Goal: Transaction & Acquisition: Purchase product/service

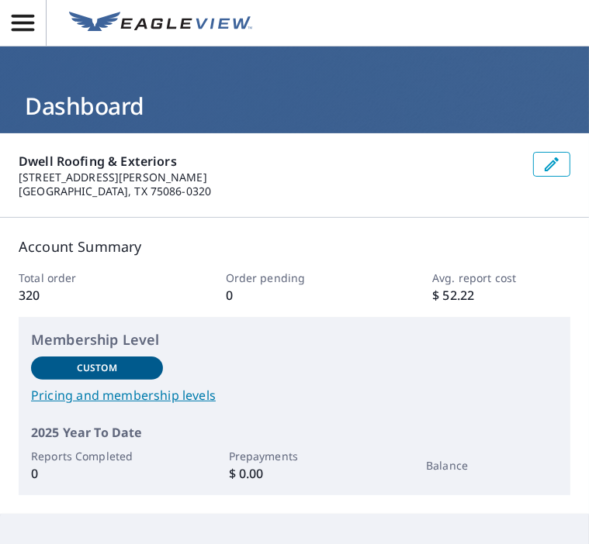
click at [31, 35] on icon "button" at bounding box center [22, 22] width 27 height 27
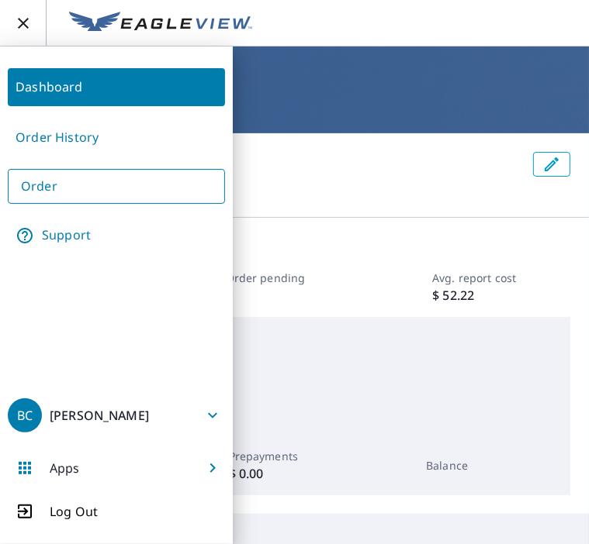
click at [109, 144] on link "Order History" at bounding box center [116, 138] width 217 height 38
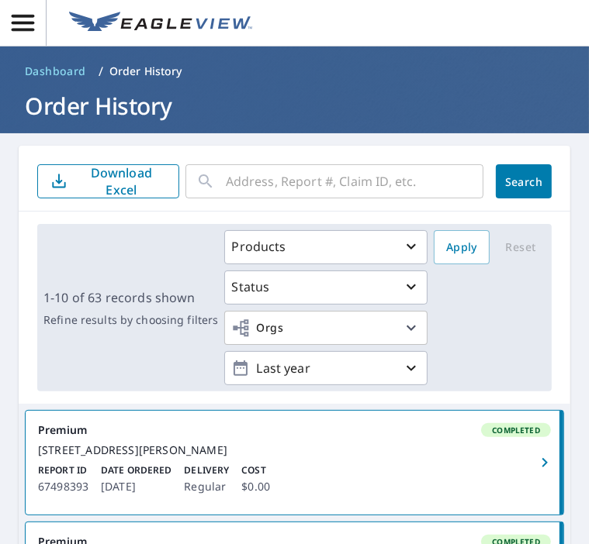
click at [35, 26] on icon "button" at bounding box center [22, 22] width 27 height 27
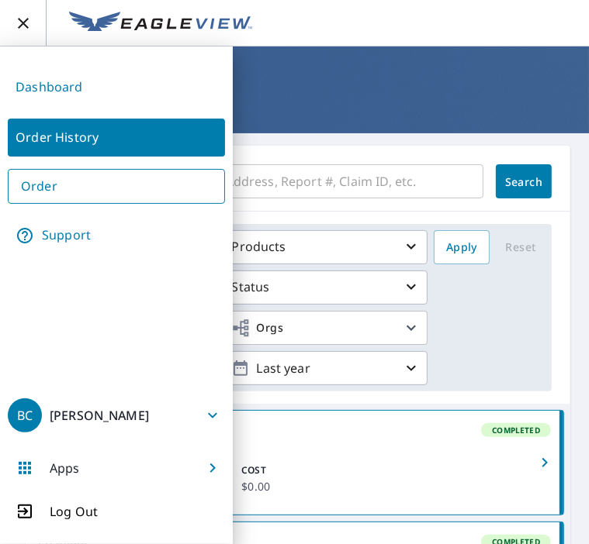
click at [51, 183] on link "Order" at bounding box center [116, 186] width 217 height 35
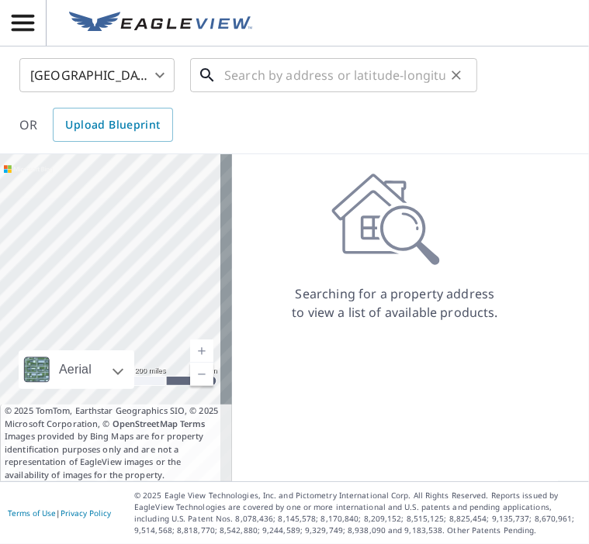
click at [257, 72] on input "text" at bounding box center [334, 75] width 221 height 43
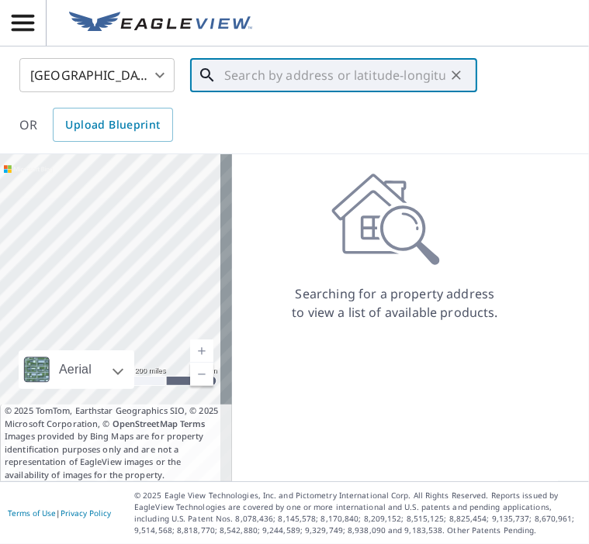
paste input "[STREET_ADDRESS]"
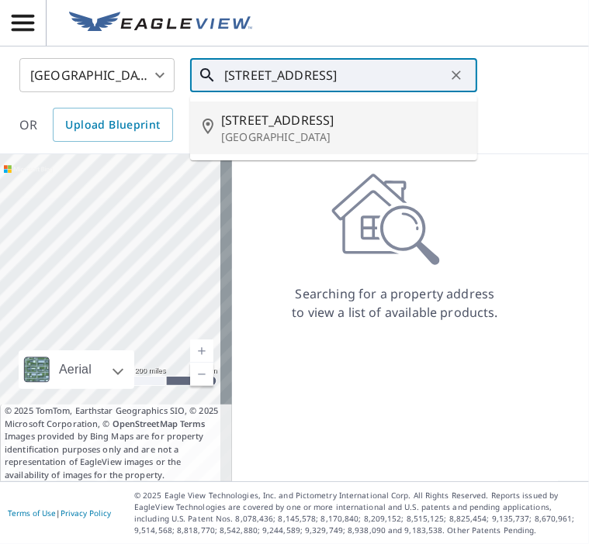
click at [319, 114] on span "[STREET_ADDRESS]" at bounding box center [342, 120] width 243 height 19
type input "[STREET_ADDRESS][PERSON_NAME]"
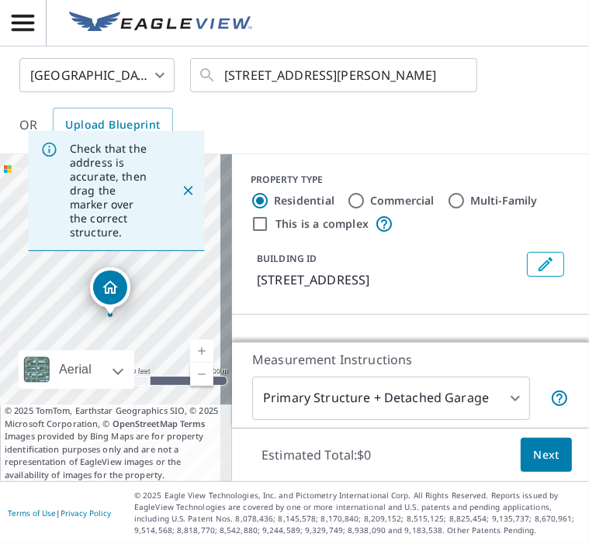
click at [428, 130] on div "[GEOGRAPHIC_DATA] [GEOGRAPHIC_DATA] ​ [STREET_ADDRESS][PERSON_NAME] ​ OR Upload…" at bounding box center [289, 100] width 562 height 84
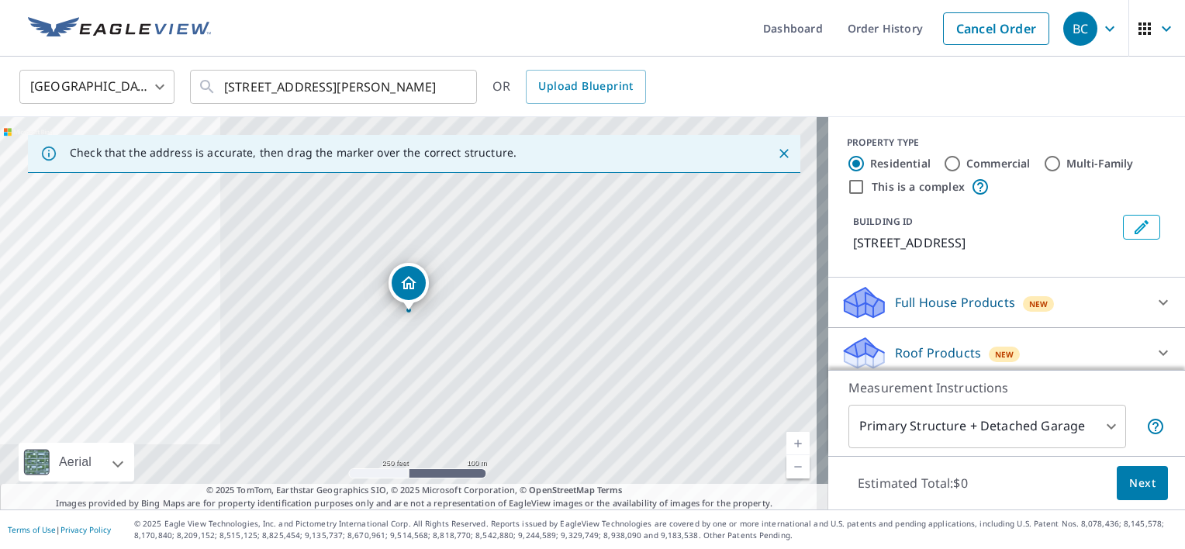
click at [588, 313] on div "Full House Products New" at bounding box center [1007, 302] width 332 height 37
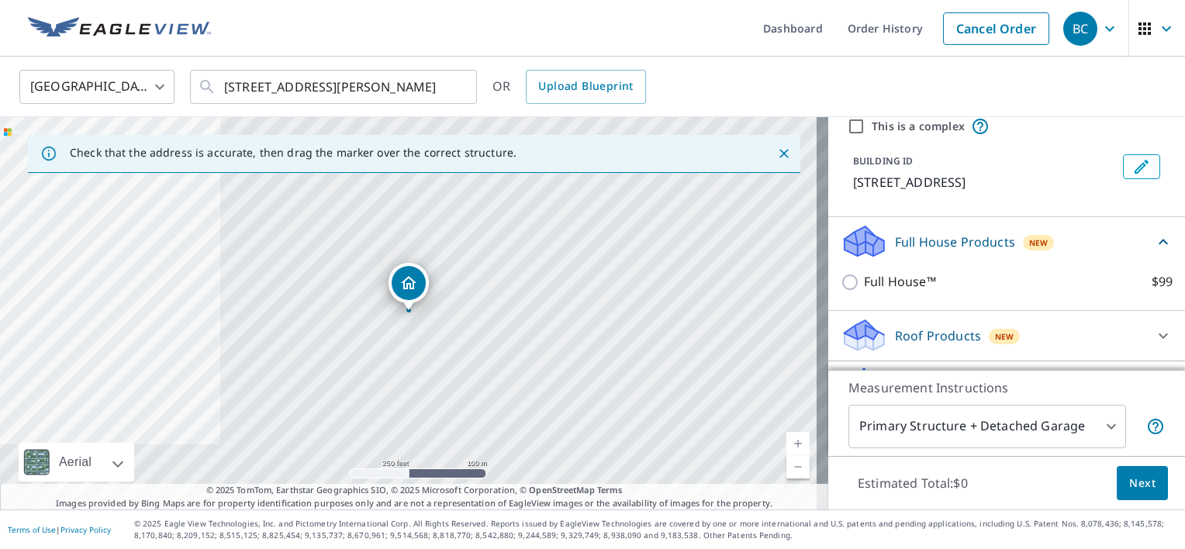
scroll to position [78, 0]
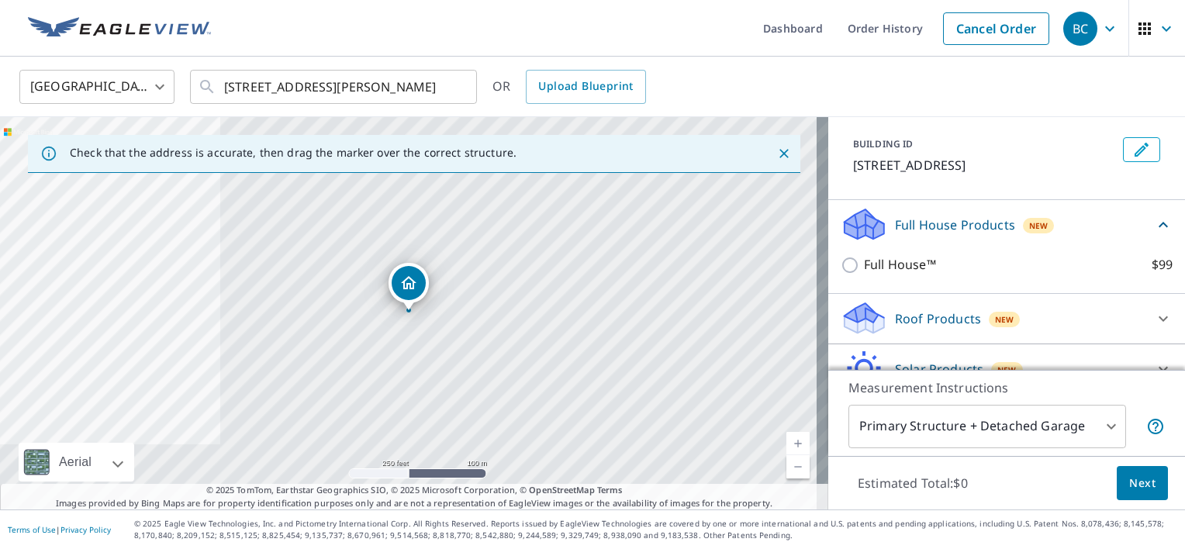
click at [588, 321] on div "Roof Products New" at bounding box center [993, 318] width 304 height 36
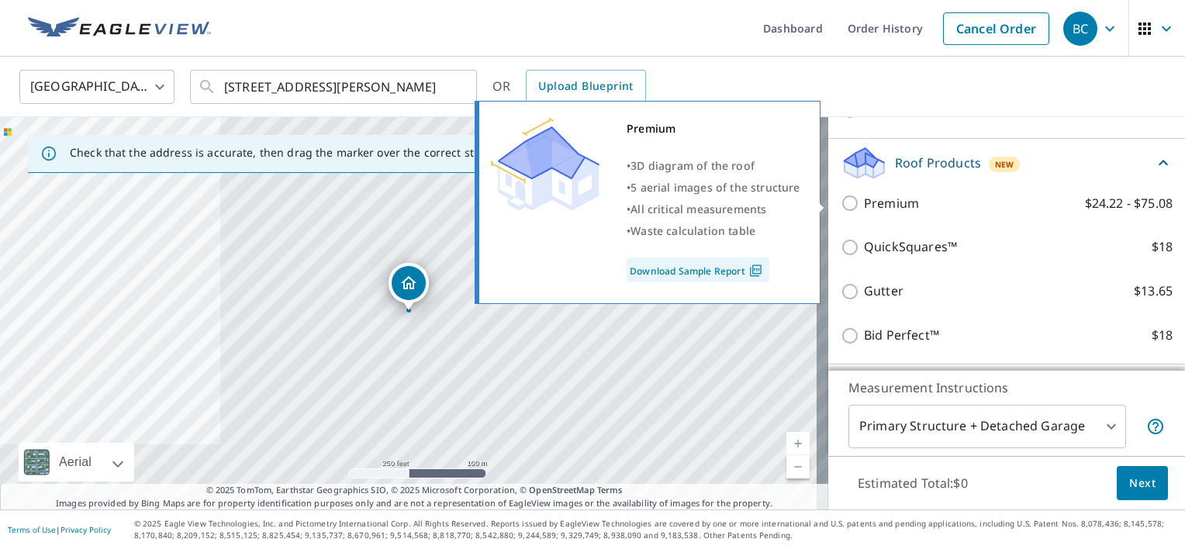
click at [588, 204] on p "Premium" at bounding box center [891, 203] width 55 height 19
click at [588, 204] on input "Premium $24.22 - $75.08" at bounding box center [852, 203] width 23 height 19
checkbox input "true"
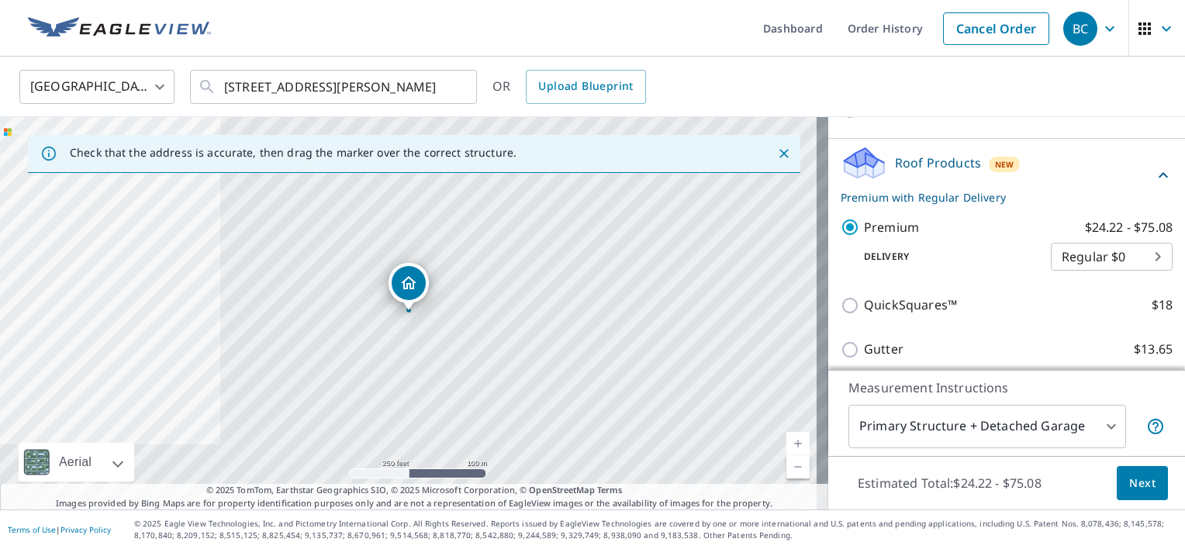
click at [588, 431] on body "BC BC Dashboard Order History Cancel Order [DEMOGRAPHIC_DATA][GEOGRAPHIC_DATA] …" at bounding box center [592, 274] width 1185 height 549
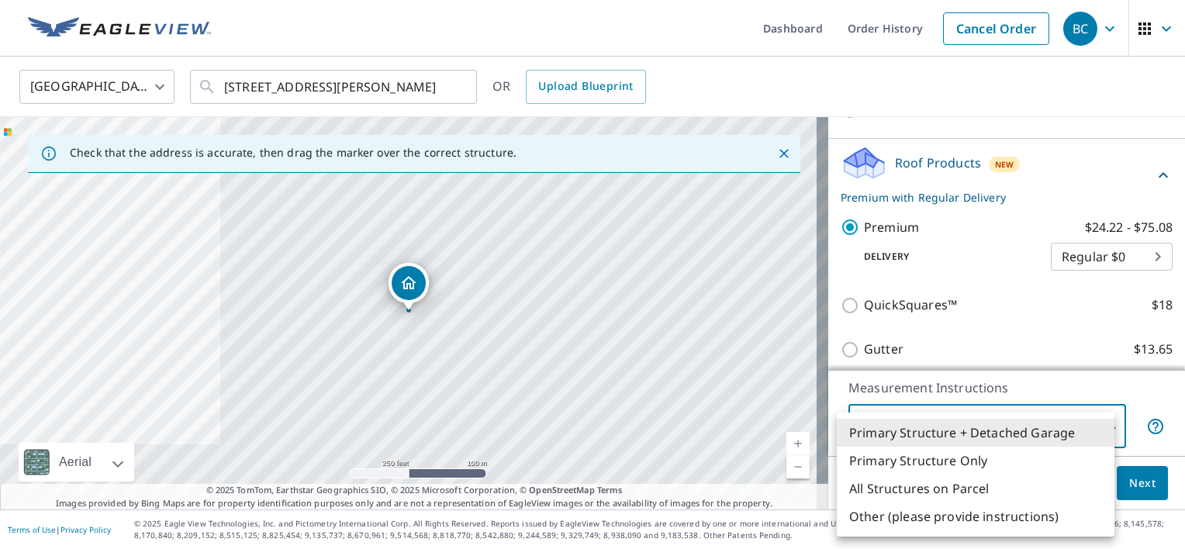
click at [588, 456] on li "Primary Structure Only" at bounding box center [976, 461] width 278 height 28
type input "2"
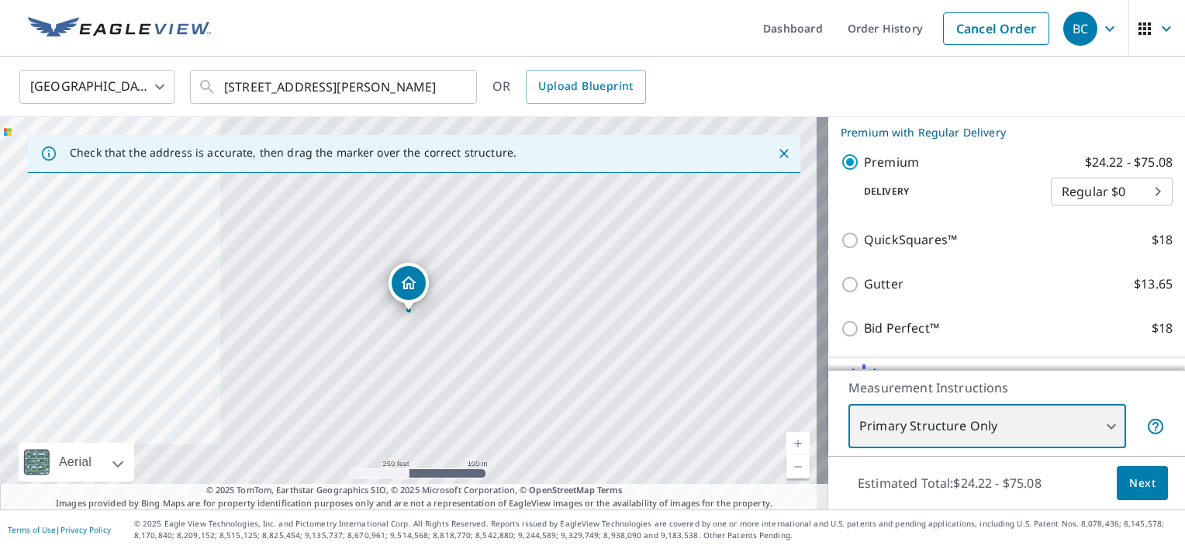
scroll to position [384, 0]
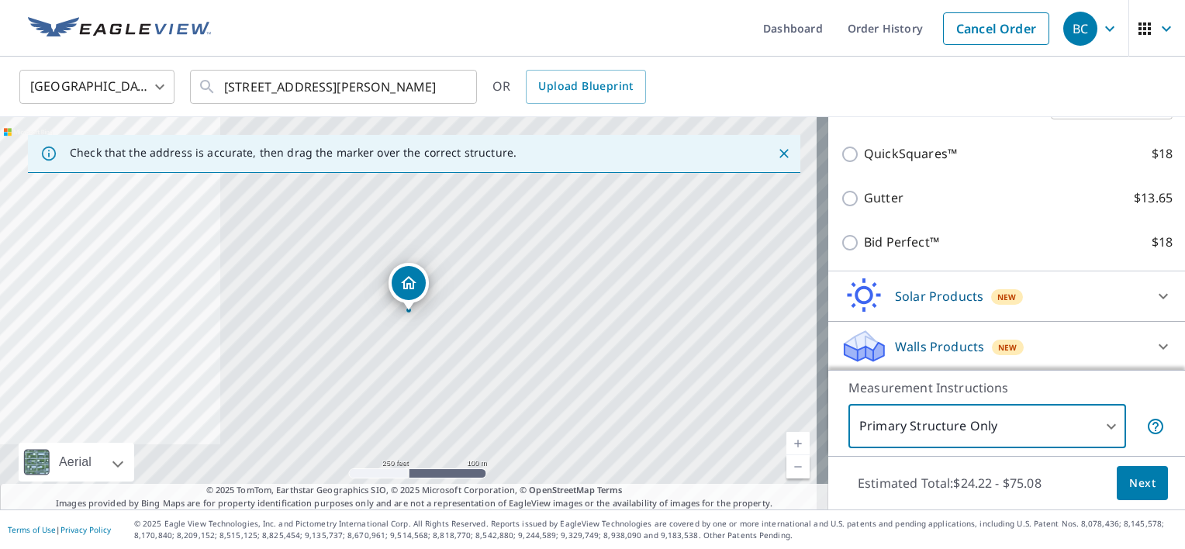
click at [588, 488] on span "Next" at bounding box center [1142, 483] width 26 height 19
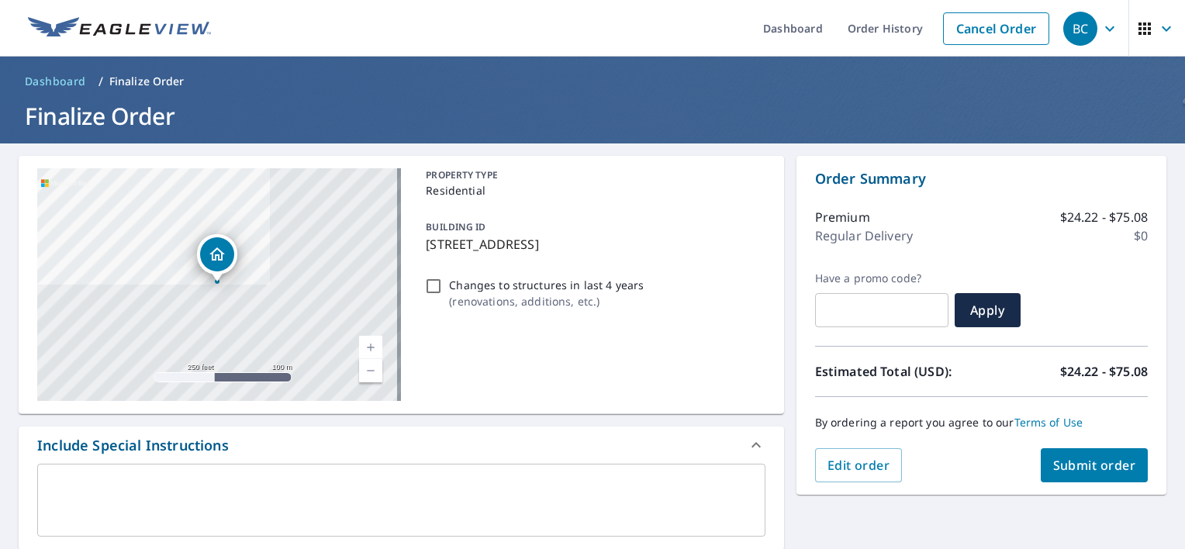
click at [588, 316] on input "text" at bounding box center [881, 309] width 133 height 43
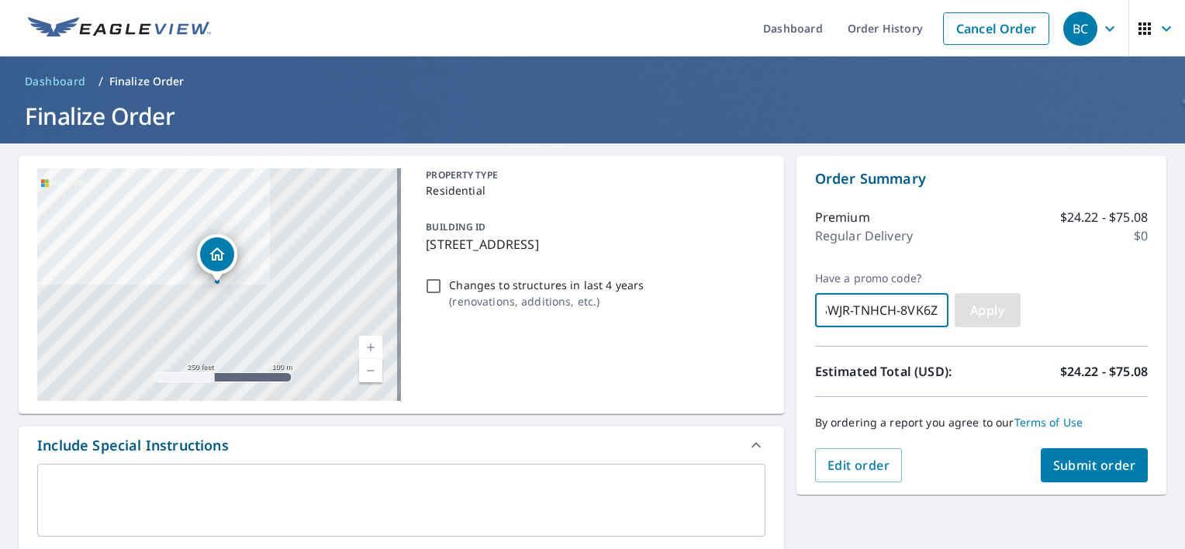
type input "SWJR-TNHCH-8VK6Z"
click at [588, 305] on span "Apply" at bounding box center [987, 310] width 41 height 17
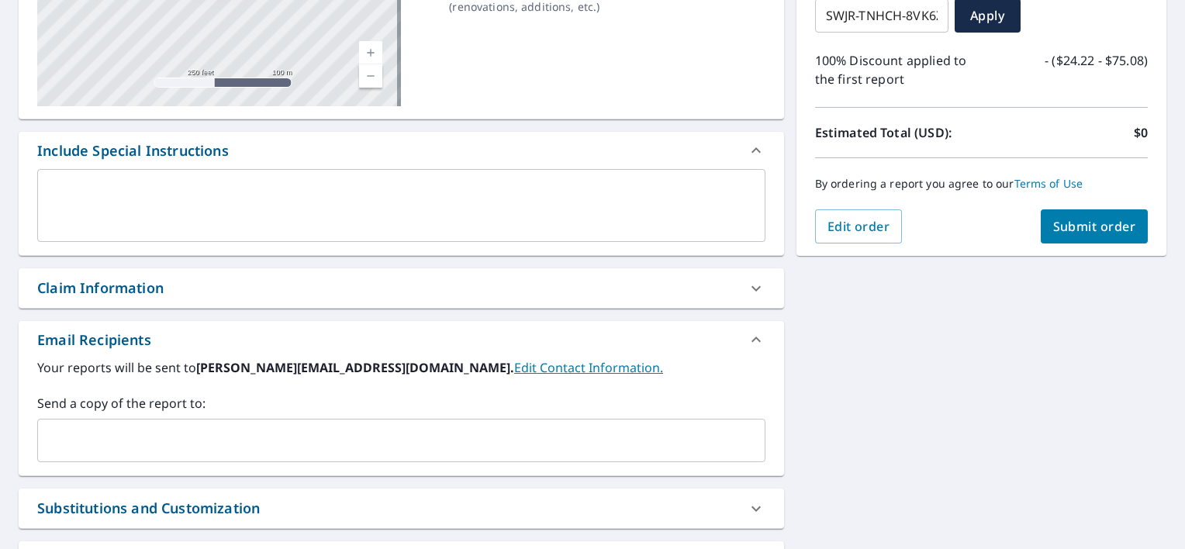
scroll to position [388, 0]
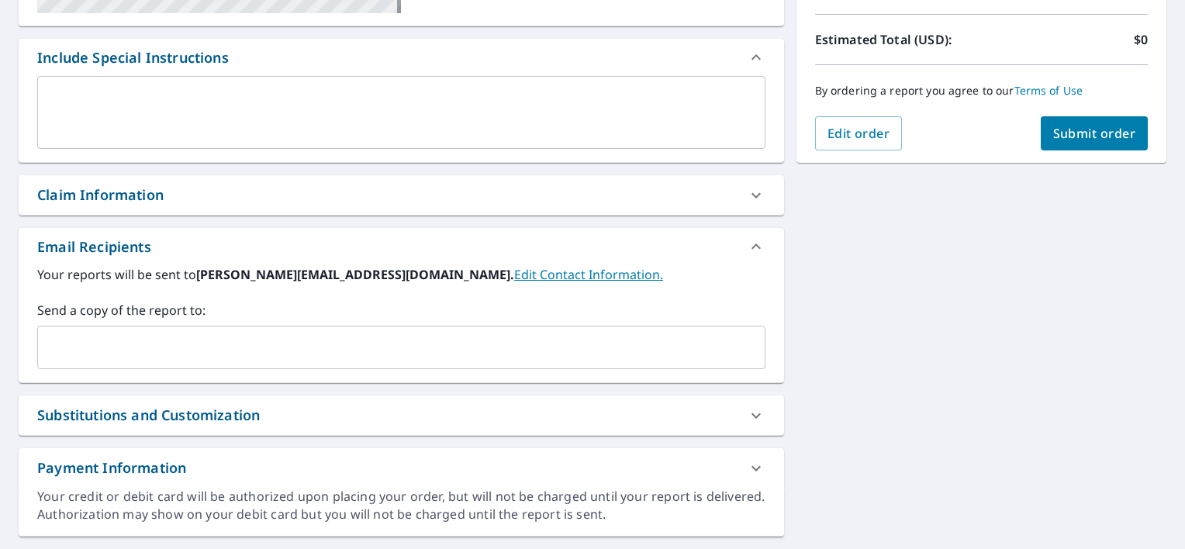
click at [503, 342] on input "text" at bounding box center [389, 347] width 691 height 29
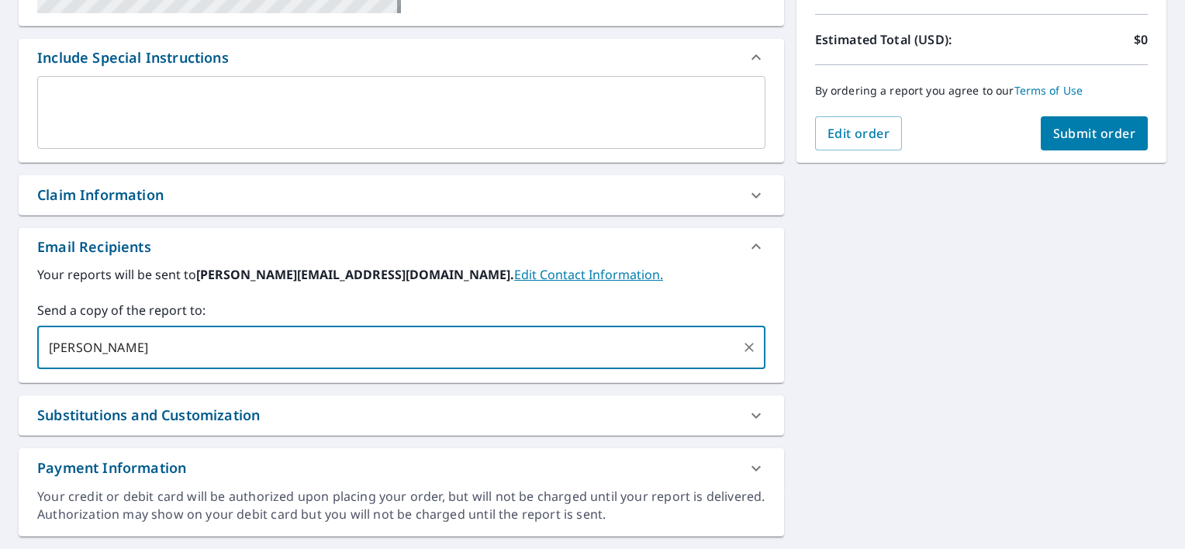
type input "J"
type input "[EMAIL_ADDRESS][DOMAIN_NAME]"
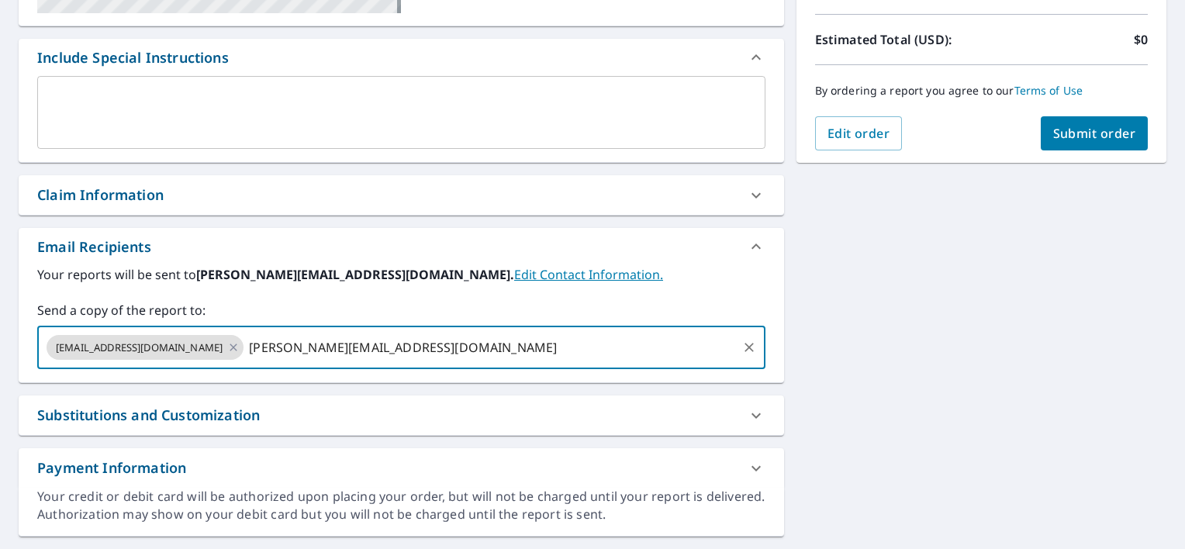
type input "[PERSON_NAME][EMAIL_ADDRESS][DOMAIN_NAME]"
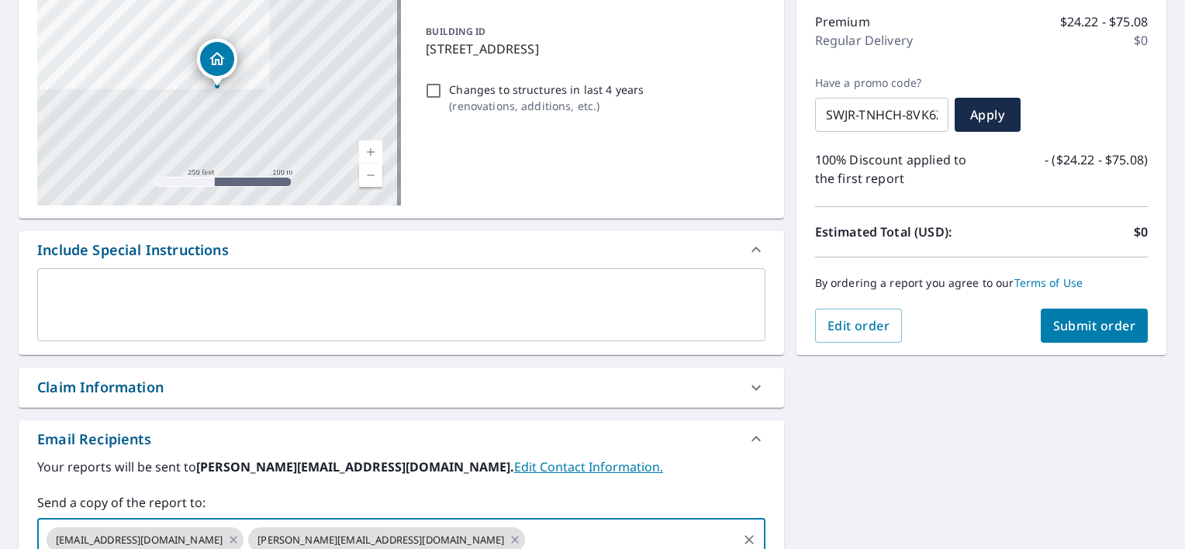
scroll to position [193, 0]
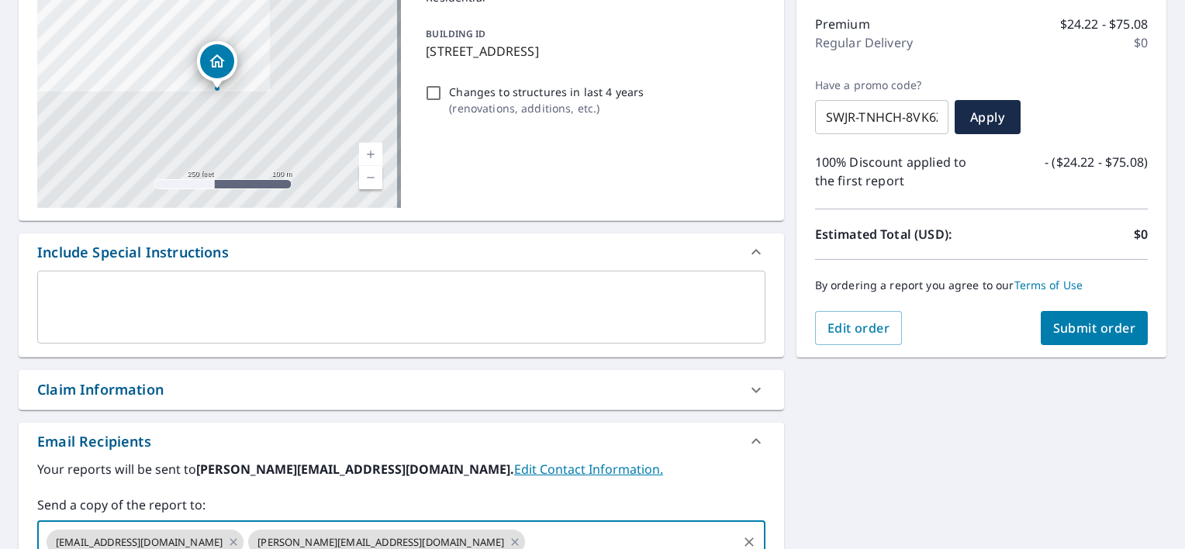
click at [588, 319] on span "Submit order" at bounding box center [1094, 327] width 83 height 17
